Goal: Navigation & Orientation: Find specific page/section

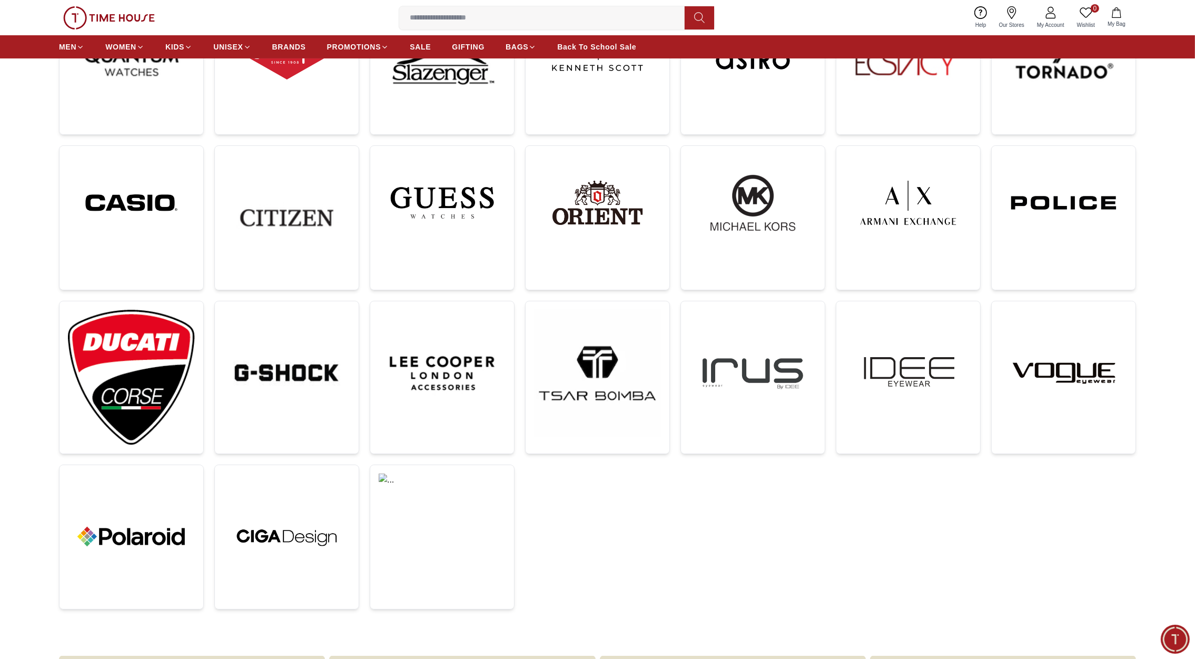
scroll to position [281, 0]
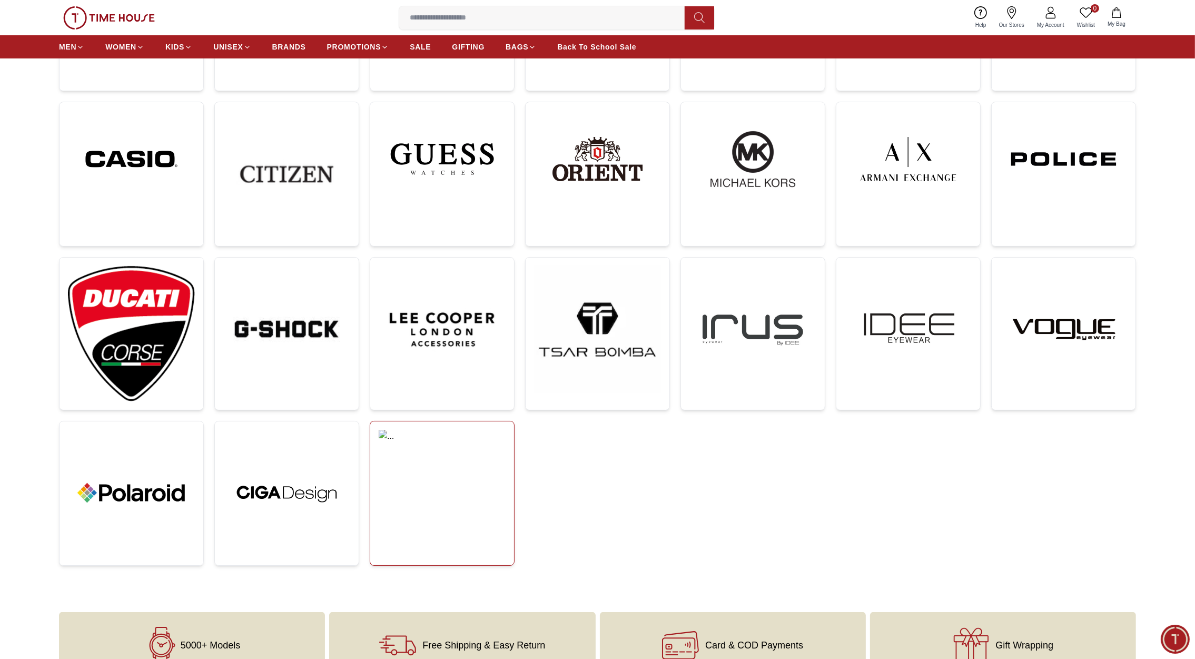
click at [456, 457] on img at bounding box center [442, 462] width 127 height 64
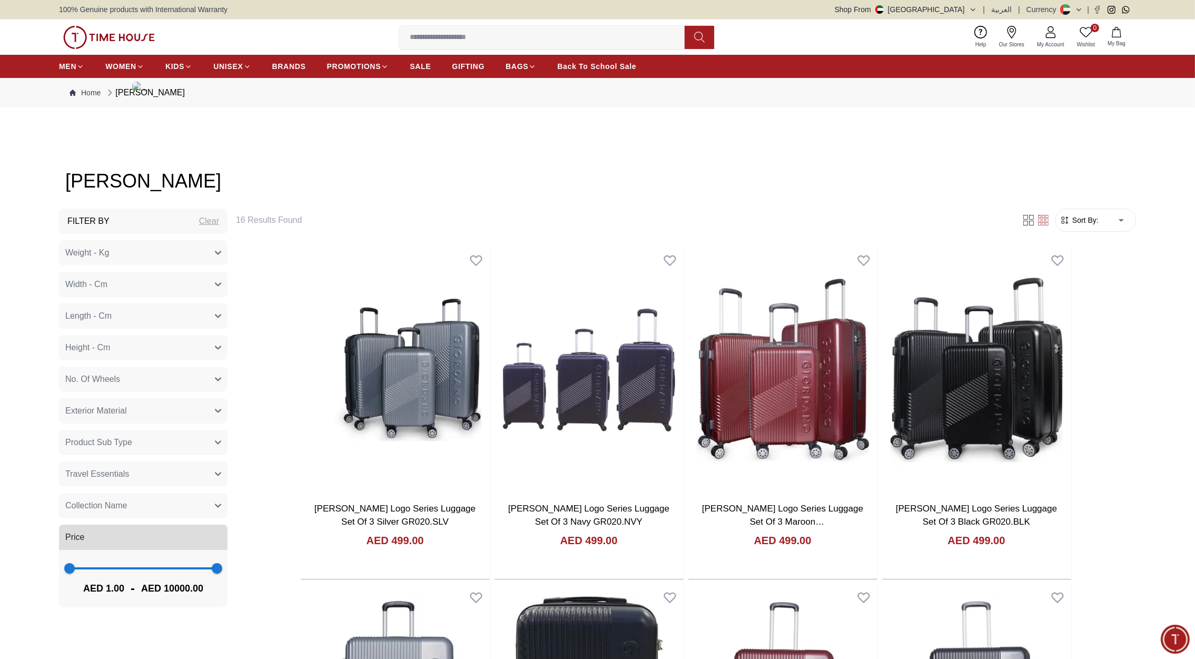
click at [134, 37] on img at bounding box center [109, 37] width 92 height 23
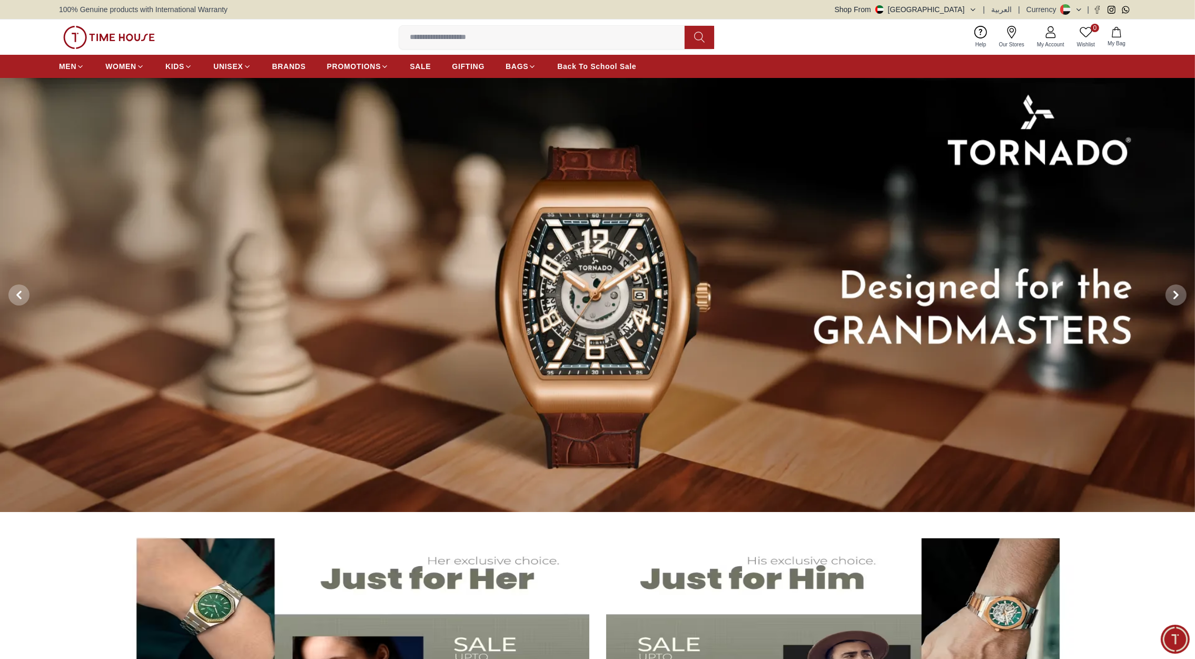
click at [106, 31] on img at bounding box center [109, 37] width 92 height 23
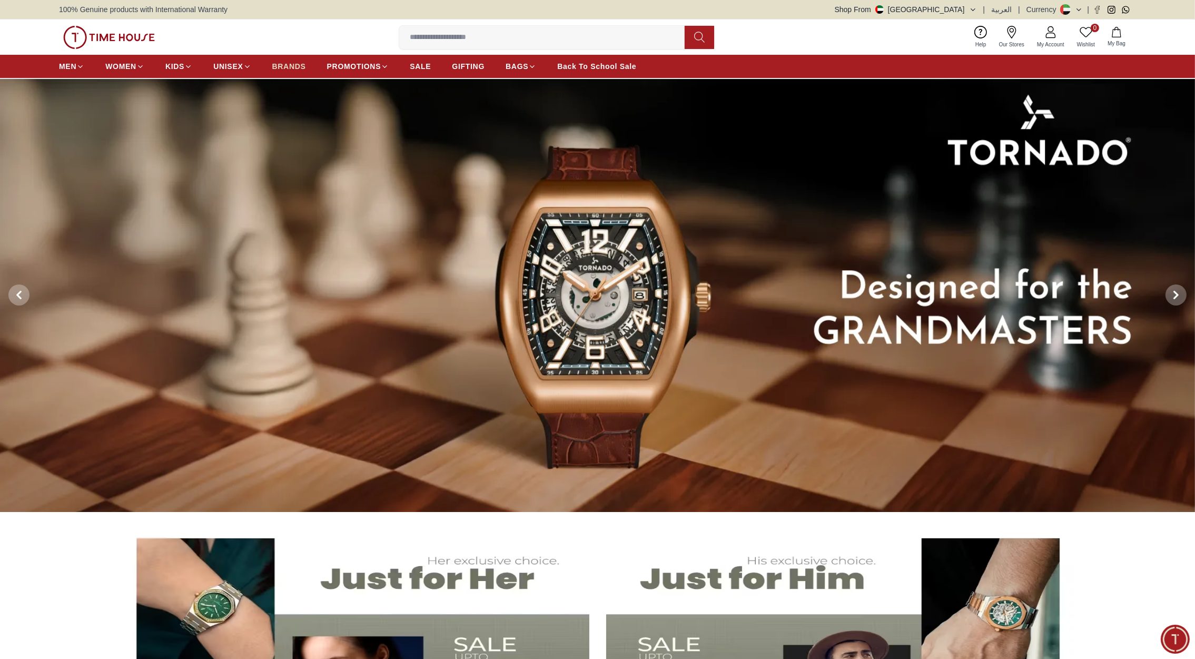
click at [293, 64] on span "BRANDS" at bounding box center [289, 66] width 34 height 11
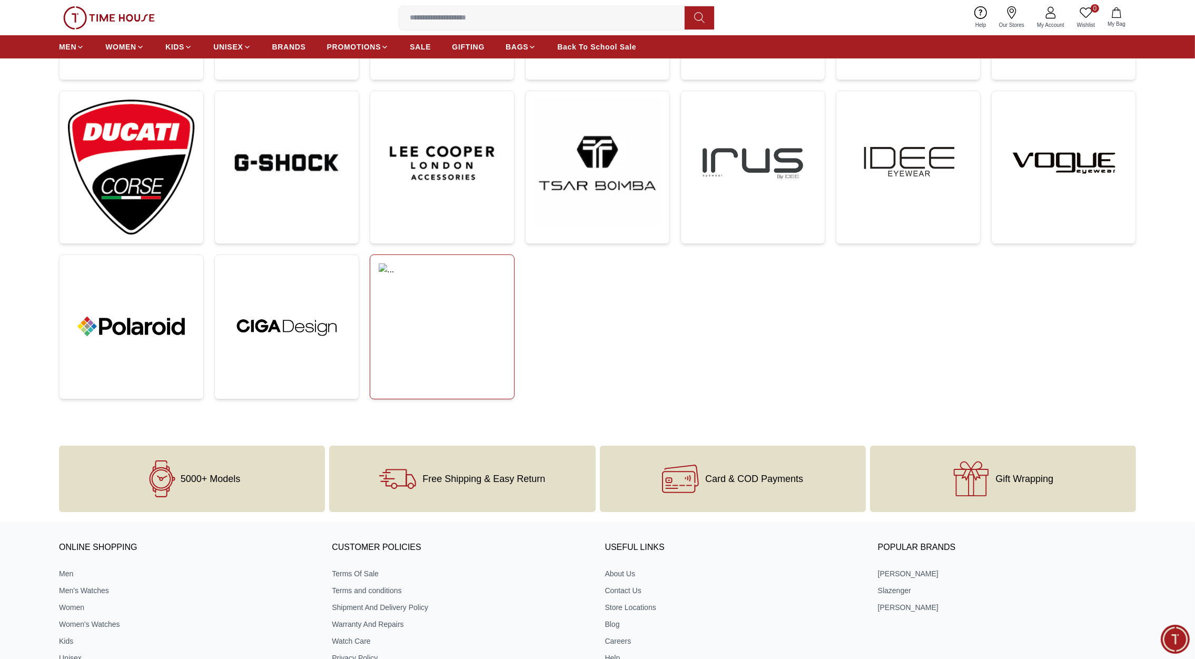
scroll to position [447, 0]
